Goal: Information Seeking & Learning: Understand process/instructions

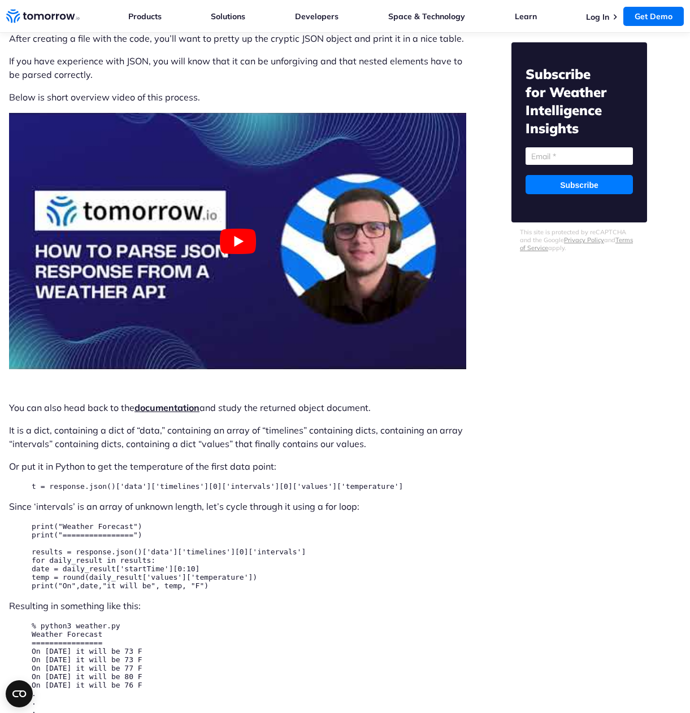
scroll to position [3276, 0]
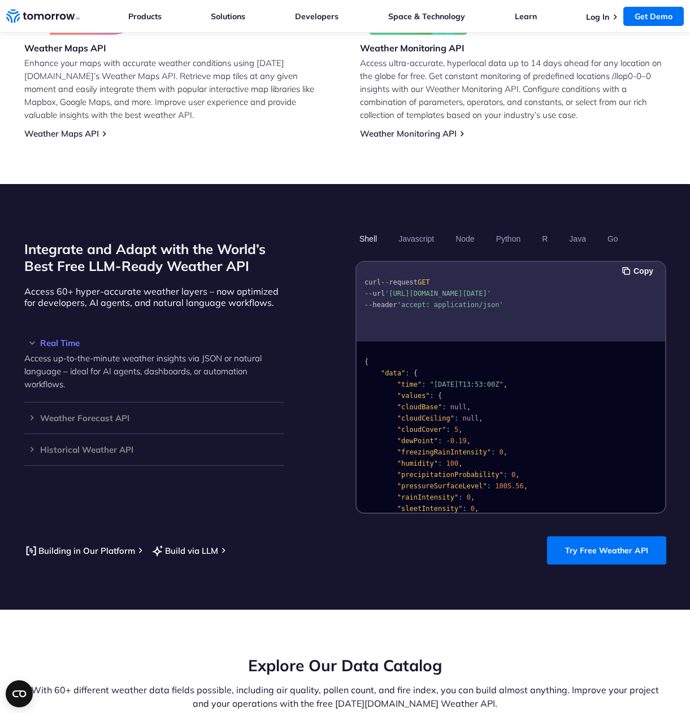
scroll to position [961, 0]
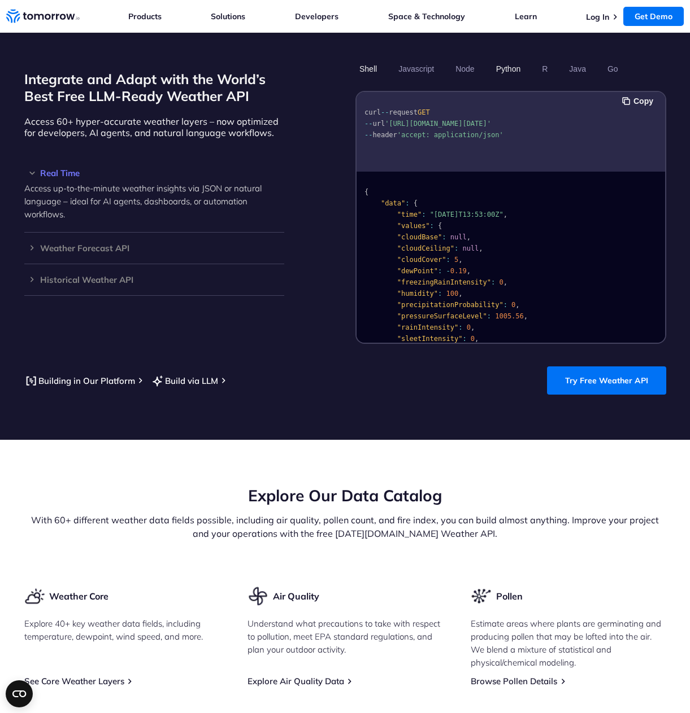
click at [508, 66] on button "Python" at bounding box center [507, 68] width 33 height 19
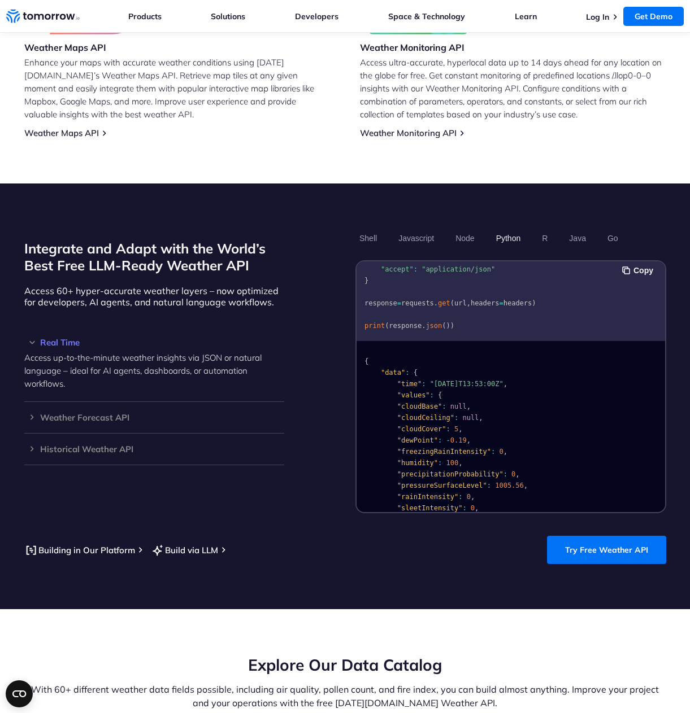
scroll to position [80, 0]
click at [447, 328] on pre "import requests url = "[URL][DOMAIN_NAME][DATE]" headers = { "accept" : "applic…" at bounding box center [510, 267] width 308 height 142
click at [450, 325] on span ")" at bounding box center [452, 326] width 4 height 8
click at [450, 326] on span ")" at bounding box center [452, 326] width 4 height 8
drag, startPoint x: 441, startPoint y: 323, endPoint x: 421, endPoint y: 327, distance: 20.2
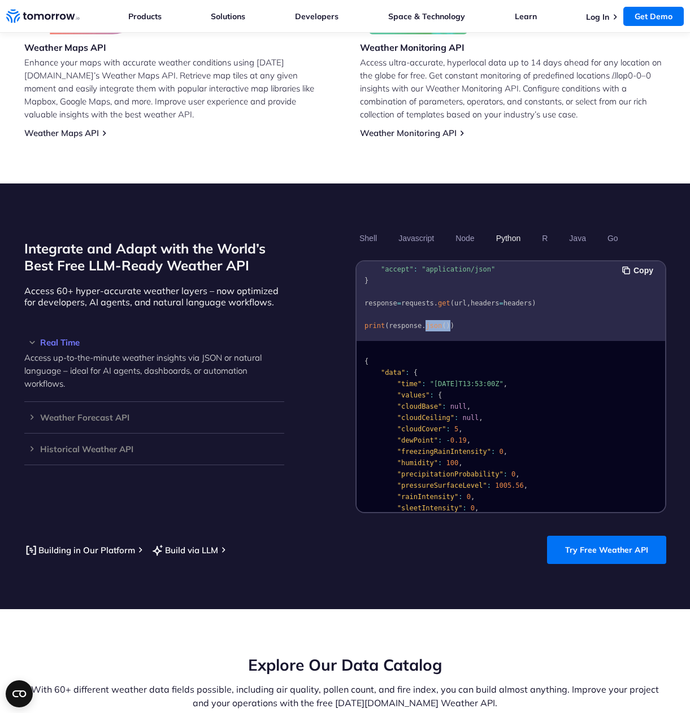
click at [421, 327] on code "import requests url = "[URL][DOMAIN_NAME][DATE]" headers = { "accept" : "applic…" at bounding box center [450, 269] width 172 height 121
click at [630, 273] on button "Copy" at bounding box center [639, 270] width 34 height 12
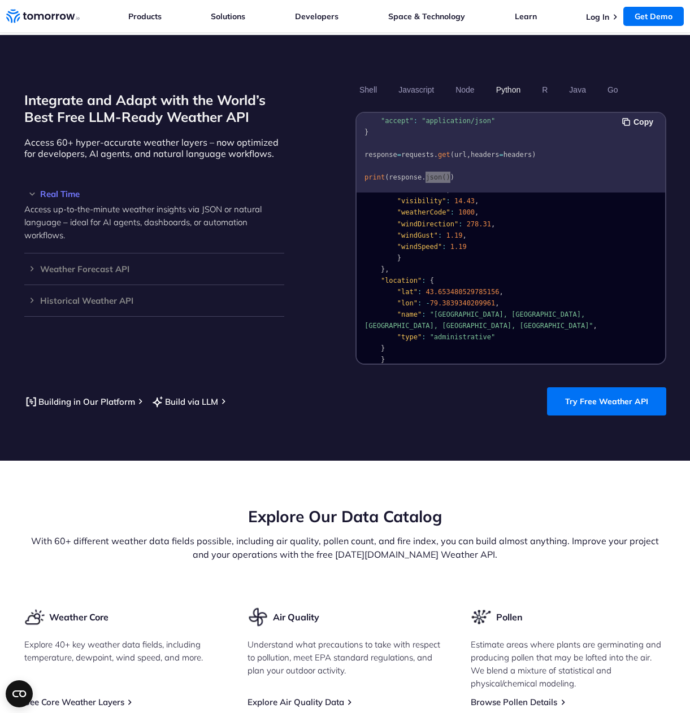
scroll to position [904, 0]
